Goal: Browse casually: Explore the website without a specific task or goal

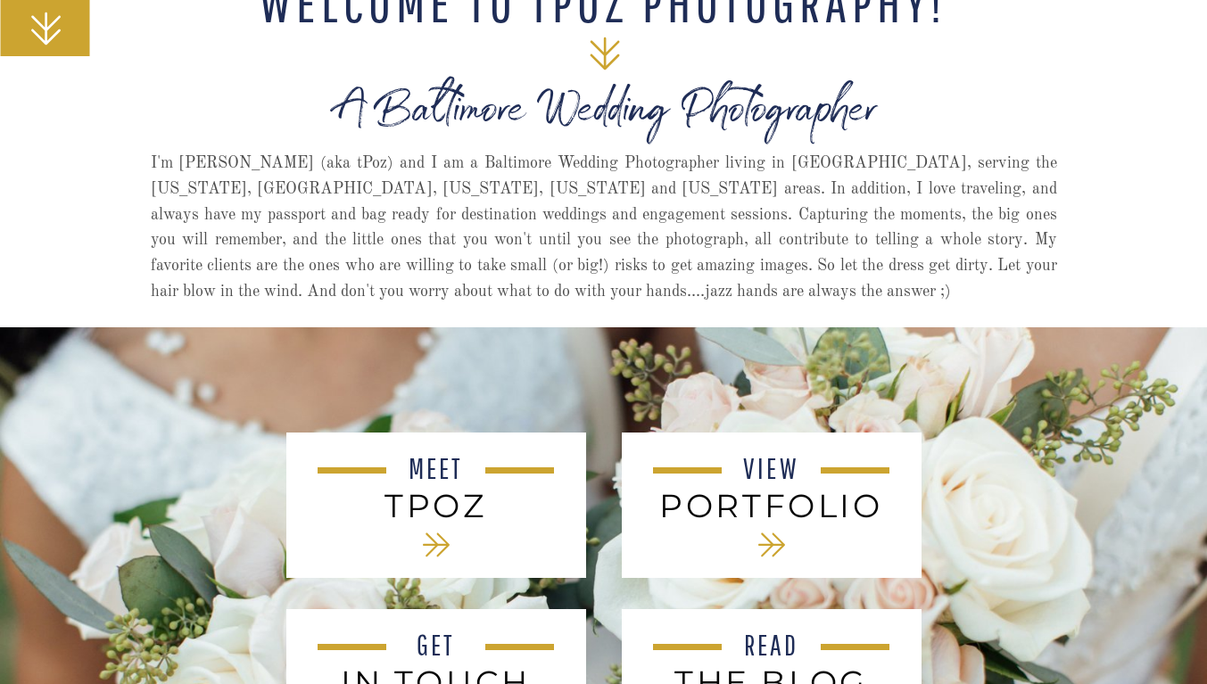
scroll to position [584, 0]
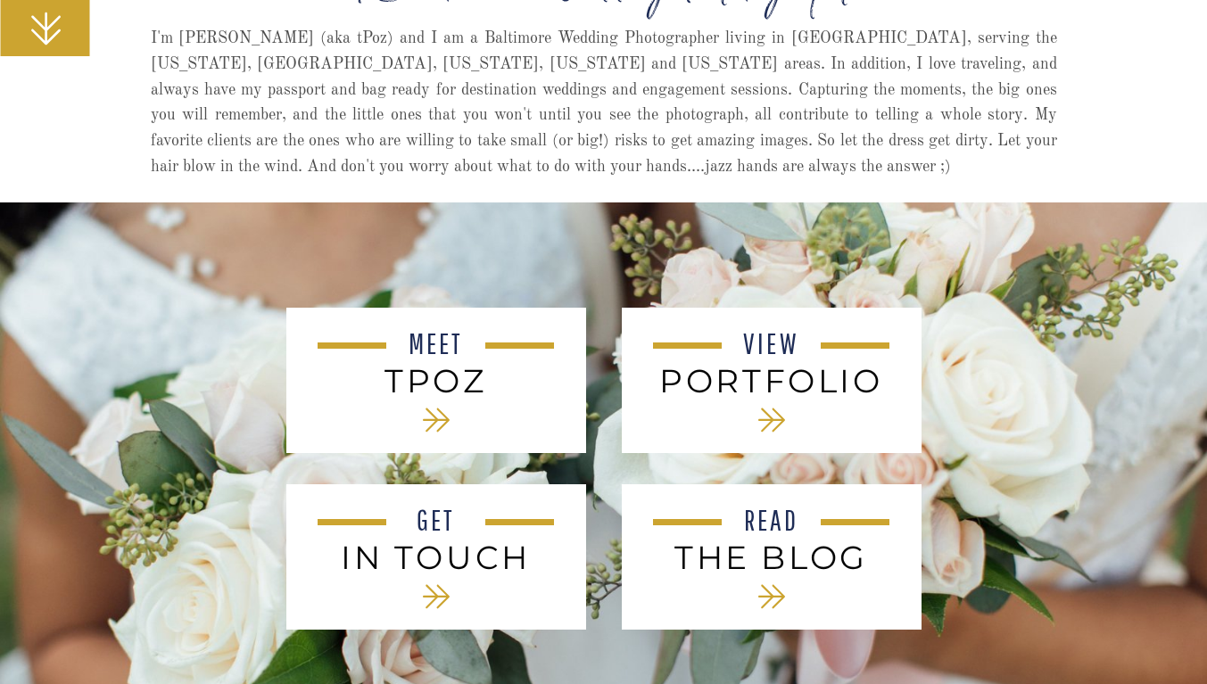
click at [434, 419] on icon at bounding box center [436, 421] width 27 height 24
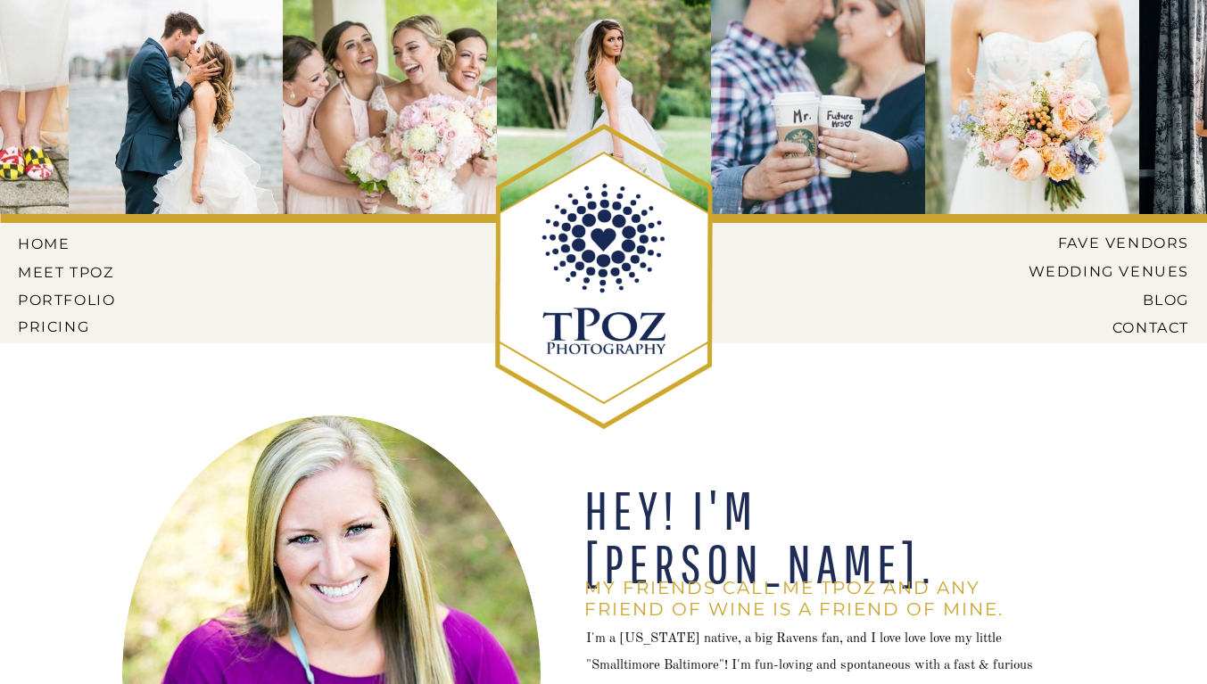
click at [37, 327] on nav "Pricing" at bounding box center [69, 327] width 102 height 16
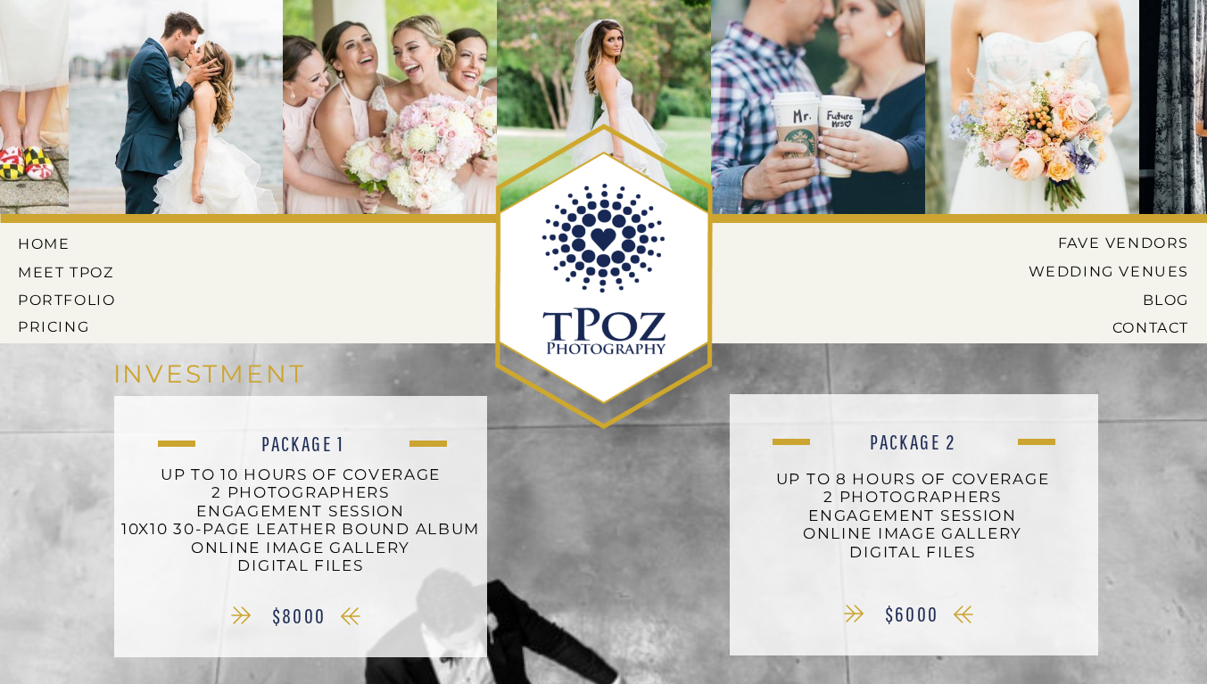
click at [51, 293] on nav "PORTFOLIO" at bounding box center [69, 300] width 102 height 16
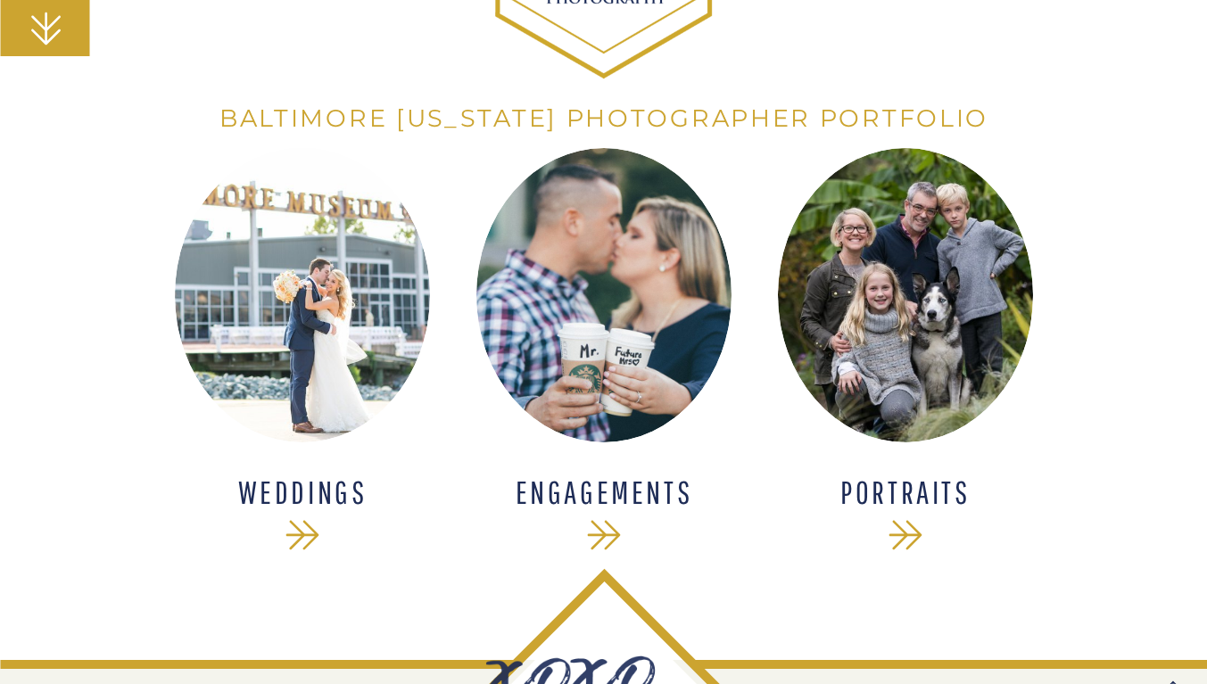
scroll to position [352, 0]
click at [294, 537] on icon at bounding box center [302, 534] width 48 height 48
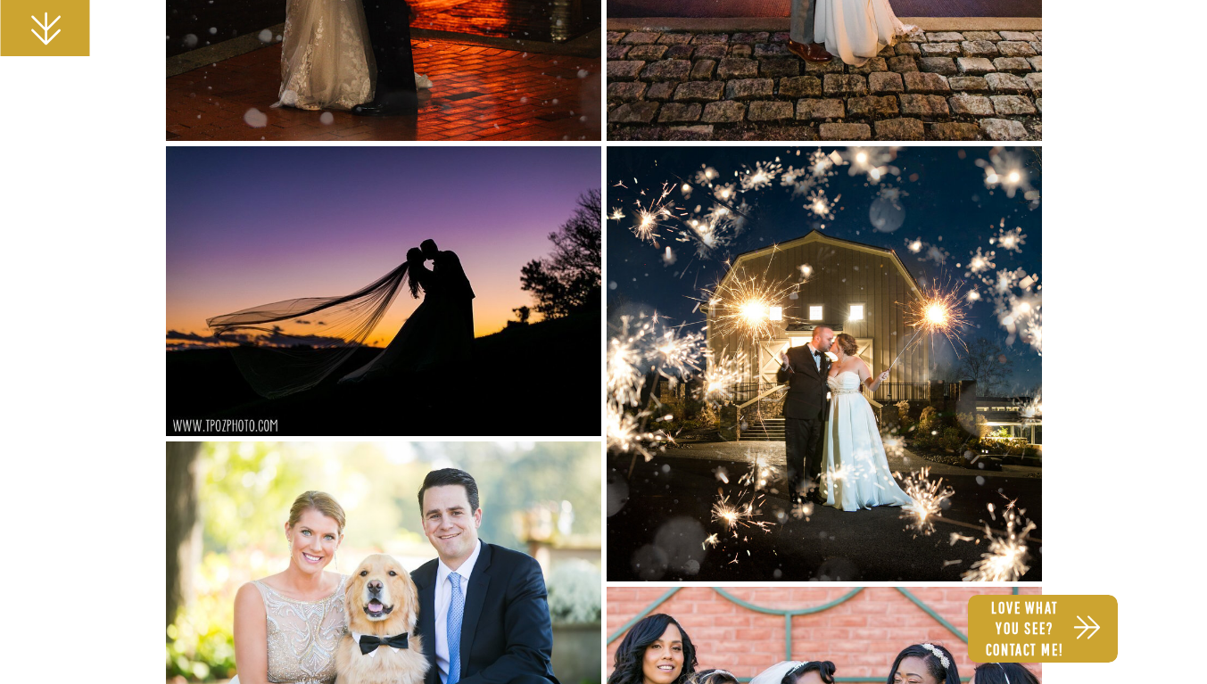
scroll to position [2632, 0]
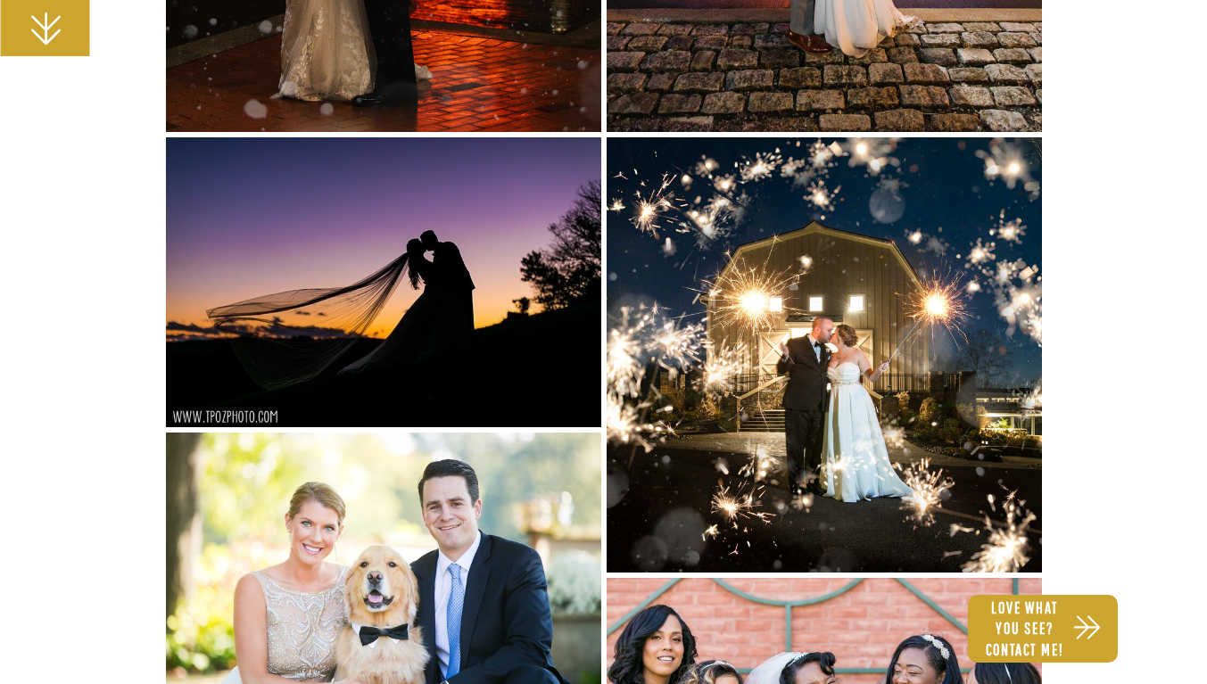
click at [782, 510] on img at bounding box center [824, 354] width 435 height 435
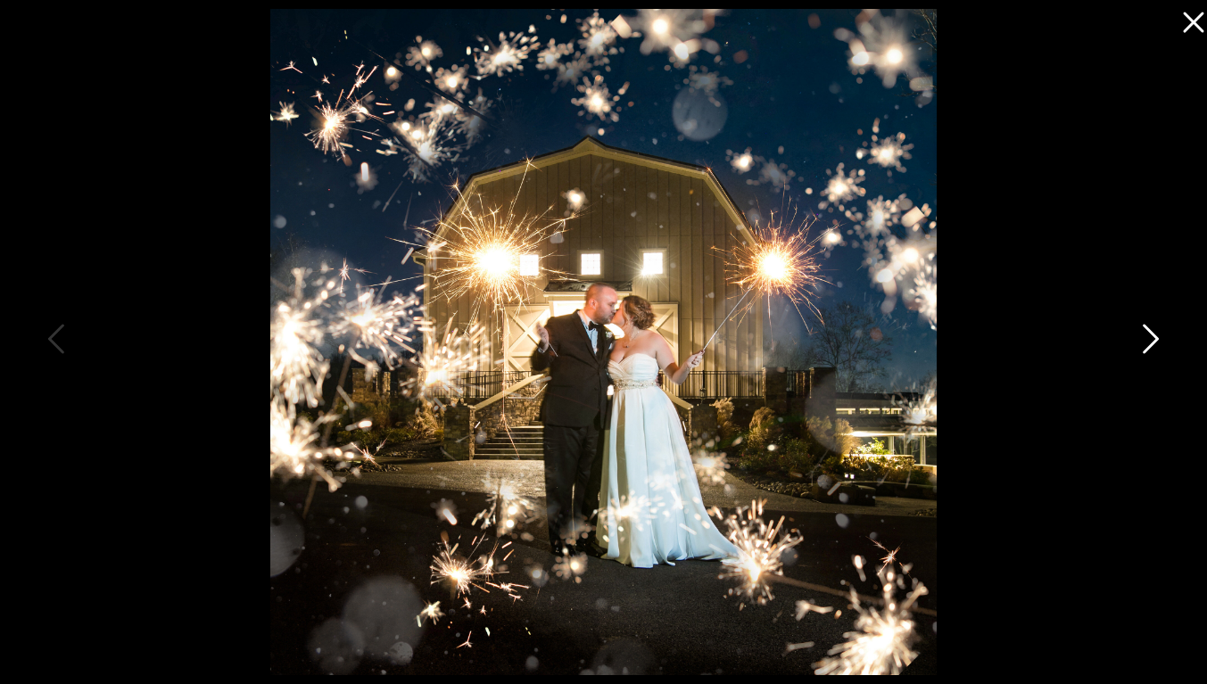
scroll to position [2707, 0]
click at [1190, 21] on icon at bounding box center [1190, 18] width 36 height 36
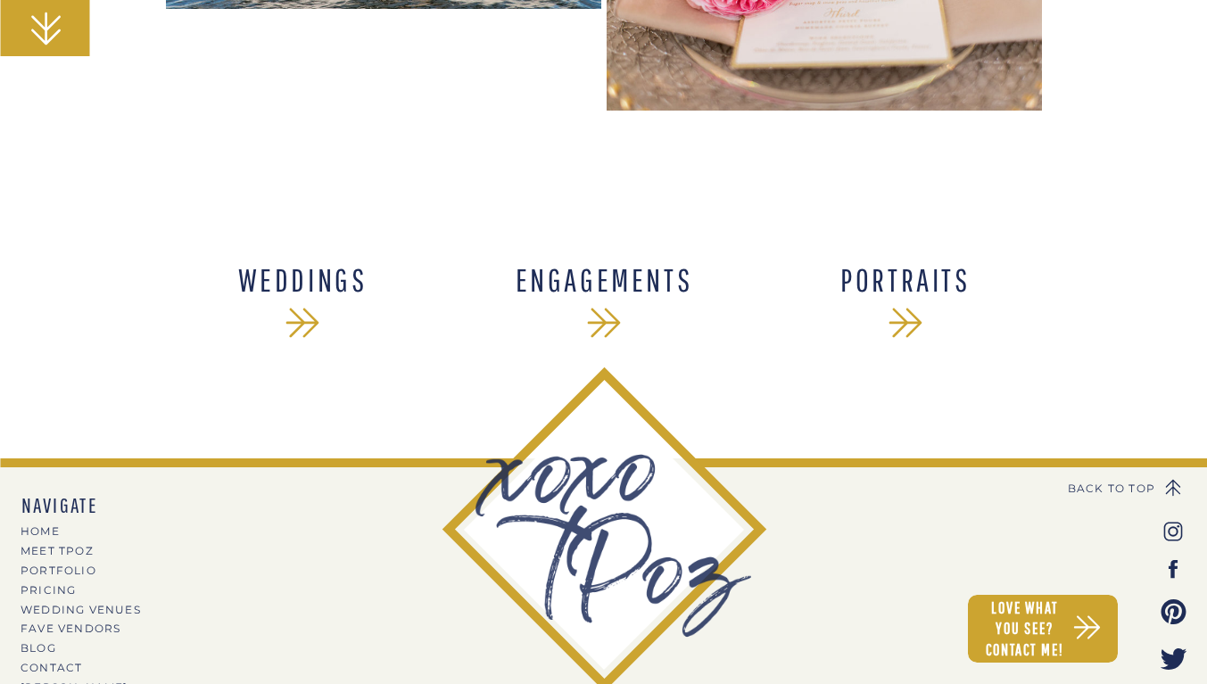
scroll to position [27904, 0]
